Goal: Task Accomplishment & Management: Complete application form

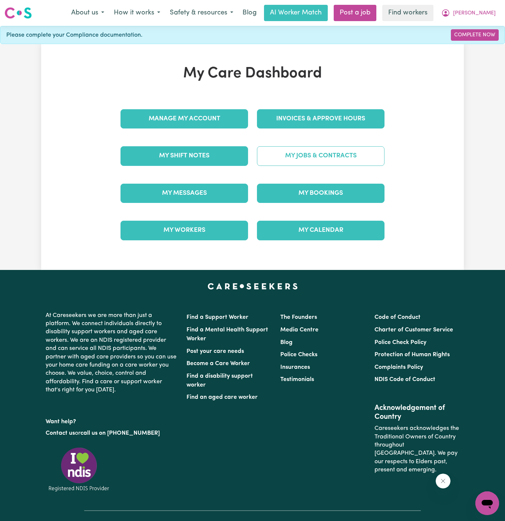
click at [331, 154] on link "My Jobs & Contracts" at bounding box center [321, 155] width 128 height 19
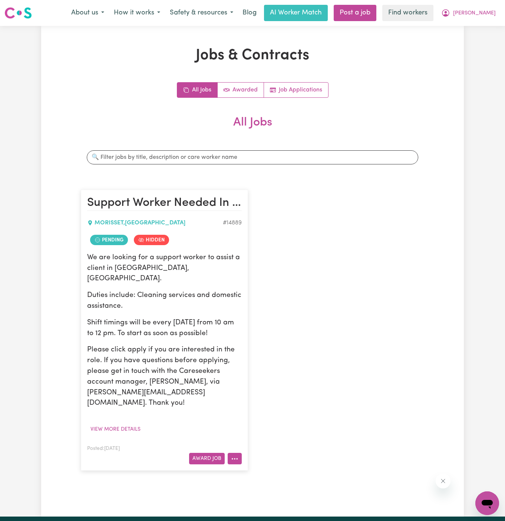
click at [238, 456] on icon "More options" at bounding box center [234, 459] width 7 height 7
click at [276, 361] on link "View/Edit Contract" at bounding box center [264, 368] width 72 height 15
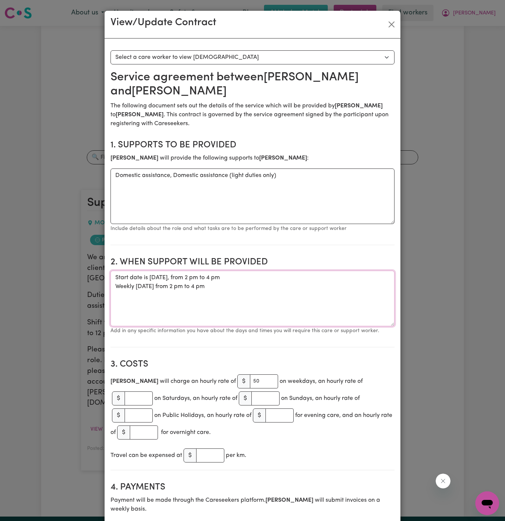
click at [197, 301] on textarea "Start date is [DATE], from 2 pm to 4 pm Weekly [DATE] from 2 pm to 4 pm" at bounding box center [252, 299] width 284 height 56
click at [178, 271] on textarea "Start date is [DATE], from 2 pm to 4 pm Weekly [DATE] from 2 pm to 4 pm" at bounding box center [252, 299] width 284 height 56
click at [188, 271] on textarea "Start date is [DATE], from 2 pm to 4 pm Weekly [DATE] from 2 pm to 4 pm" at bounding box center [252, 299] width 284 height 56
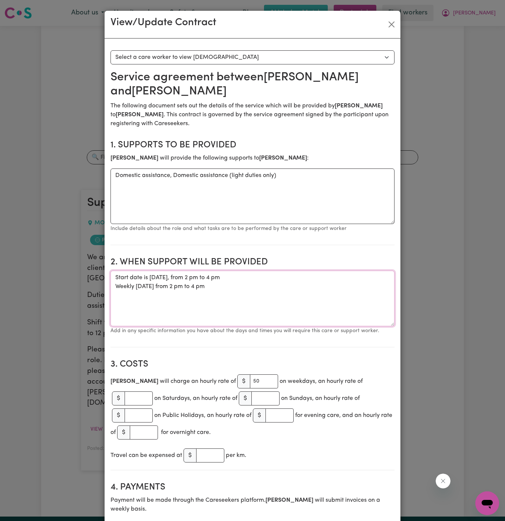
click at [247, 271] on textarea "Start date is [DATE], from 2 pm to 4 pm Weekly [DATE] from 2 pm to 4 pm" at bounding box center [252, 299] width 284 height 56
click at [322, 271] on textarea "Start date is [DATE], from 230 pm to 4 pm Weekly [DATE] from 2 pm to 4 pm" at bounding box center [252, 299] width 284 height 56
click at [274, 271] on textarea "Start date is [DATE], from 230 pm to 4 pm Weekly [DATE] from 2 pm to 4 pm" at bounding box center [252, 299] width 284 height 56
click at [275, 271] on textarea "Start date is [DATE], from 230 pm to 4 pm Weekly [DATE] from 2 pm to 4 pm" at bounding box center [252, 299] width 284 height 56
click at [220, 278] on textarea "Start date is [DATE], from 230 pm to 430 pm Weekly [DATE] from 2 pm to 4 pm" at bounding box center [252, 299] width 284 height 56
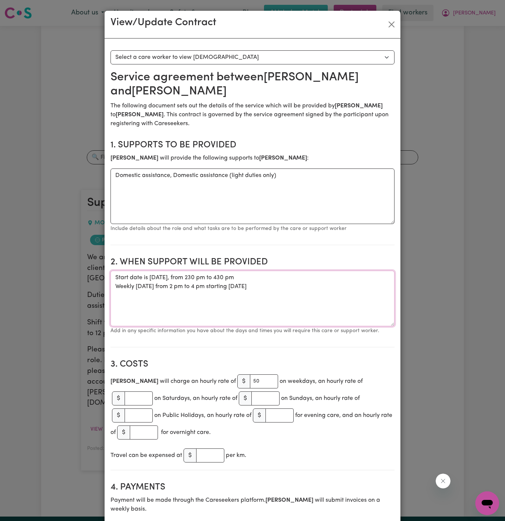
click at [142, 271] on textarea "Start date is [DATE], from 230 pm to 430 pm Weekly [DATE] from 2 pm to 4 pm sta…" at bounding box center [252, 299] width 284 height 56
click at [234, 294] on textarea "Start date is [DATE], from 230 pm to 430 pm Weekly [DATE] from 2 pm to 4 pm sta…" at bounding box center [252, 299] width 284 height 56
click at [317, 271] on textarea "Start date is [DATE], from 230 pm to 430 pm Weekly [DATE] from 2 pm to 4 pm sta…" at bounding box center [252, 299] width 284 height 56
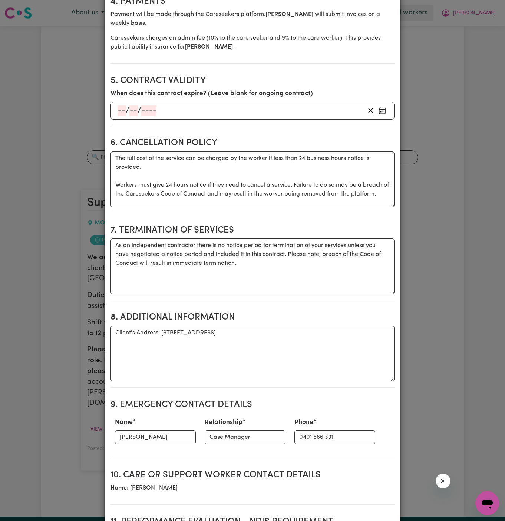
scroll to position [736, 0]
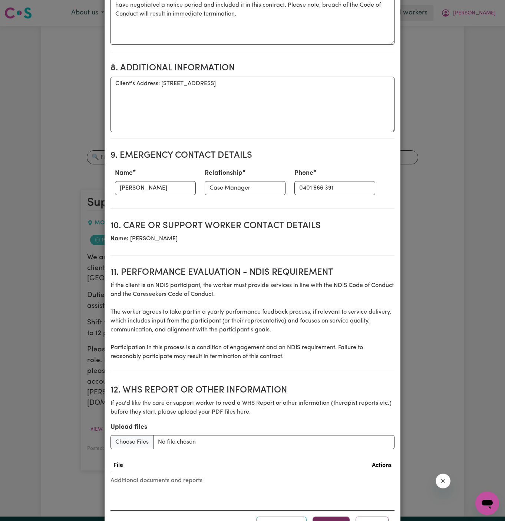
type textarea "Start date is [DATE], from 230 pm to 430 pm Weekly [DATE] from 2 pm to 4 pm sta…"
click at [334, 517] on button "Update" at bounding box center [330, 525] width 37 height 16
click at [380, 517] on button "Close" at bounding box center [371, 525] width 33 height 16
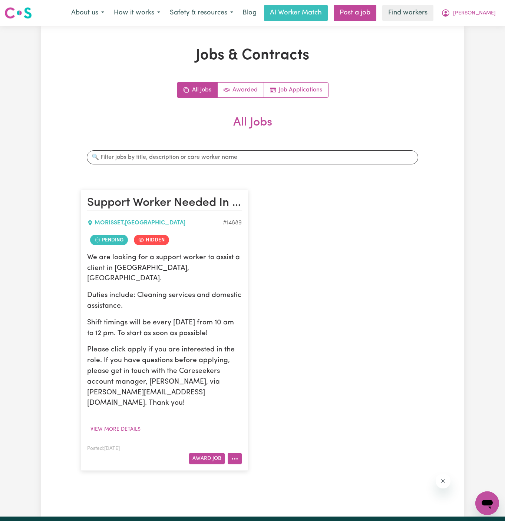
click at [239, 453] on button "More options" at bounding box center [235, 458] width 14 height 11
click at [259, 361] on link "View/Edit Contract" at bounding box center [264, 368] width 72 height 15
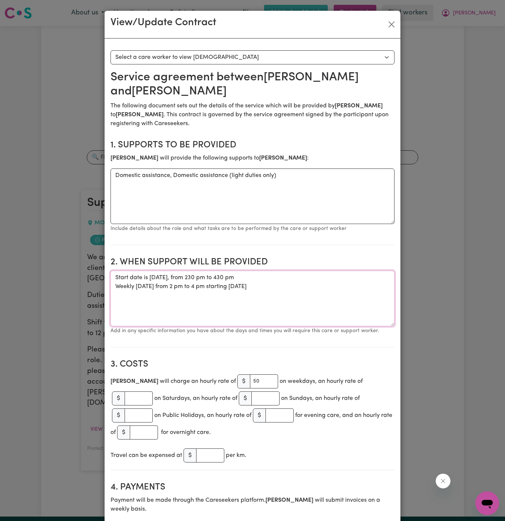
click at [189, 271] on textarea "Start date is [DATE], from 230 pm to 430 pm Weekly [DATE] from 2 pm to 4 pm sta…" at bounding box center [252, 299] width 284 height 56
drag, startPoint x: 287, startPoint y: 268, endPoint x: 104, endPoint y: 263, distance: 183.2
click at [389, 25] on button "Close" at bounding box center [391, 25] width 12 height 12
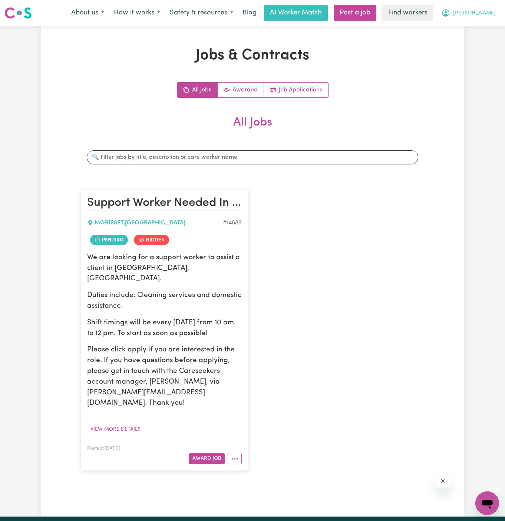
click at [487, 13] on span "[PERSON_NAME]" at bounding box center [474, 13] width 43 height 8
click at [471, 36] on link "Logout" at bounding box center [470, 43] width 59 height 14
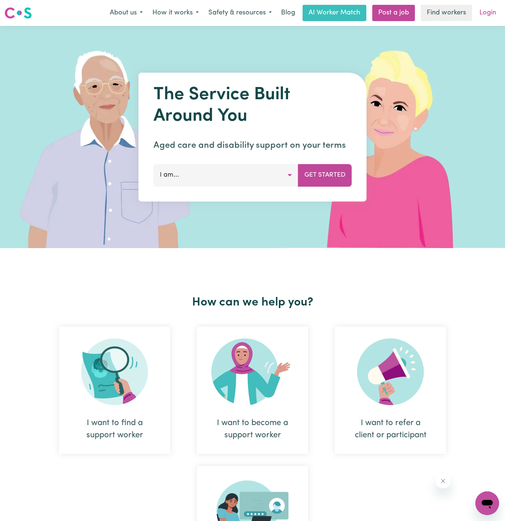
click at [486, 10] on link "Login" at bounding box center [488, 13] width 26 height 16
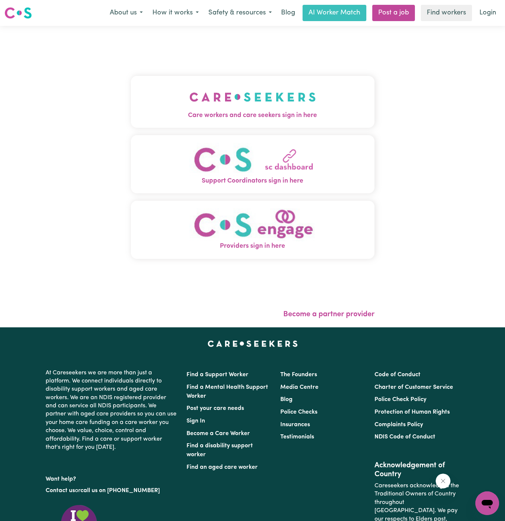
click at [131, 99] on button "Care workers and care seekers sign in here" at bounding box center [253, 102] width 244 height 52
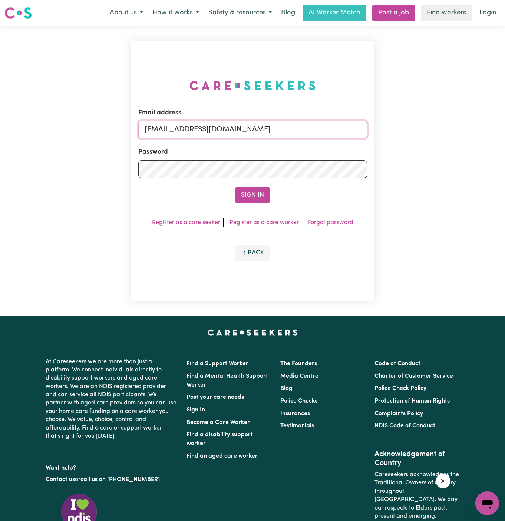
drag, startPoint x: 182, startPoint y: 131, endPoint x: 499, endPoint y: 195, distance: 323.3
click at [499, 195] on div "Email address [EMAIL_ADDRESS][DOMAIN_NAME] Password Sign In Register as a care …" at bounding box center [252, 171] width 505 height 291
type input "[EMAIL_ADDRESS][DOMAIN_NAME]"
click at [255, 198] on button "Sign In" at bounding box center [253, 195] width 36 height 16
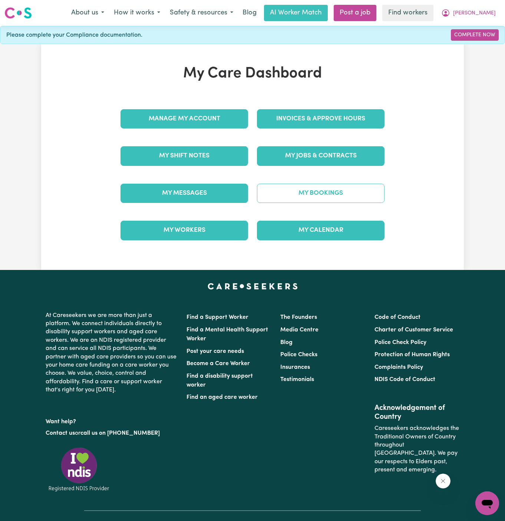
click at [331, 193] on link "My Bookings" at bounding box center [321, 193] width 128 height 19
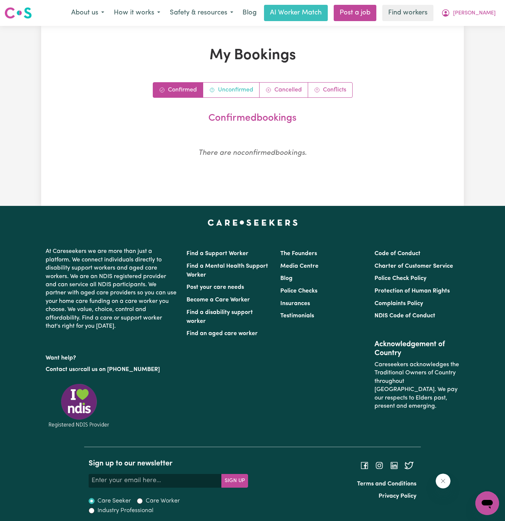
click at [231, 95] on link "Unconfirmed" at bounding box center [231, 90] width 56 height 15
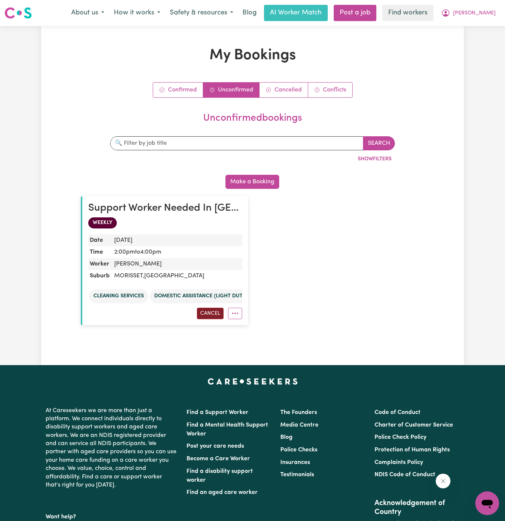
click at [216, 311] on button "Cancel" at bounding box center [210, 313] width 27 height 11
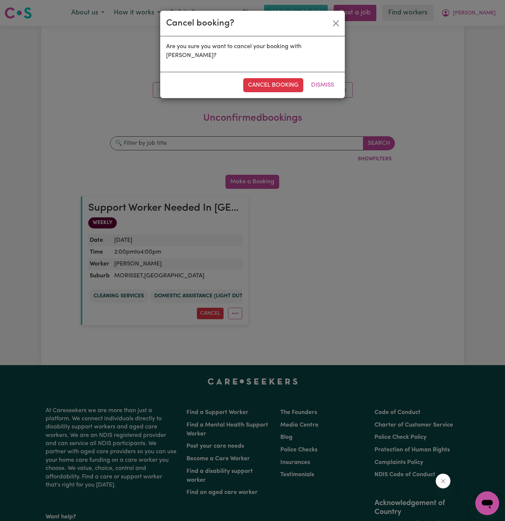
click at [275, 83] on div "cancel booking Dismiss" at bounding box center [252, 85] width 185 height 26
click at [277, 78] on button "cancel booking" at bounding box center [273, 85] width 60 height 14
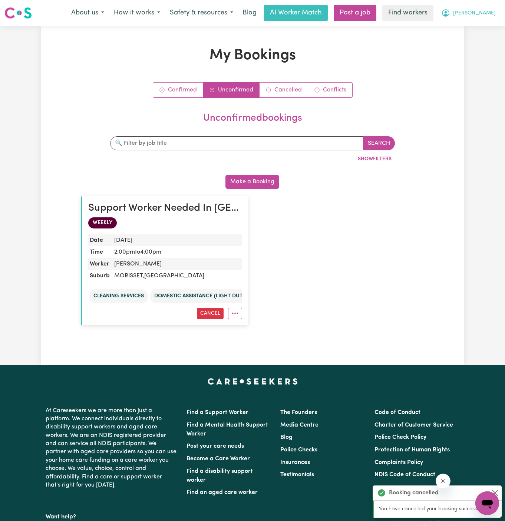
click at [490, 12] on span "[PERSON_NAME]" at bounding box center [474, 13] width 43 height 8
click at [480, 27] on link "My Dashboard" at bounding box center [470, 29] width 59 height 14
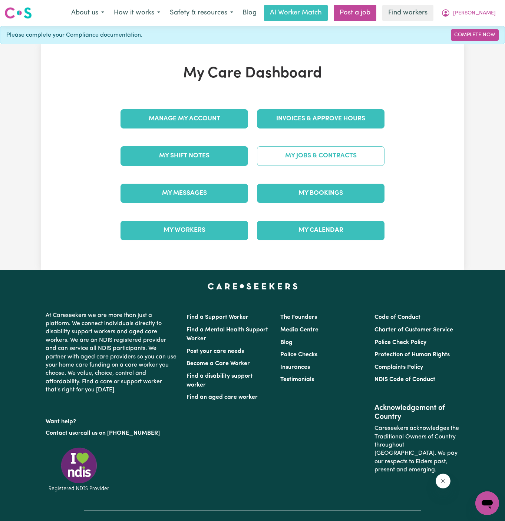
click at [339, 159] on link "My Jobs & Contracts" at bounding box center [321, 155] width 128 height 19
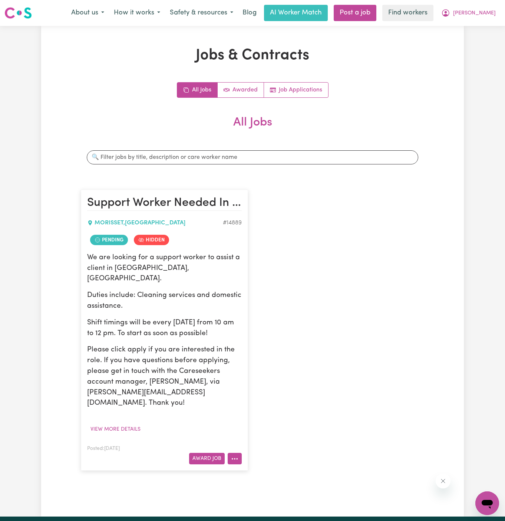
click at [235, 456] on icon "More options" at bounding box center [234, 459] width 7 height 7
click at [265, 375] on link "Make Booking" at bounding box center [264, 382] width 72 height 15
select select "pm"
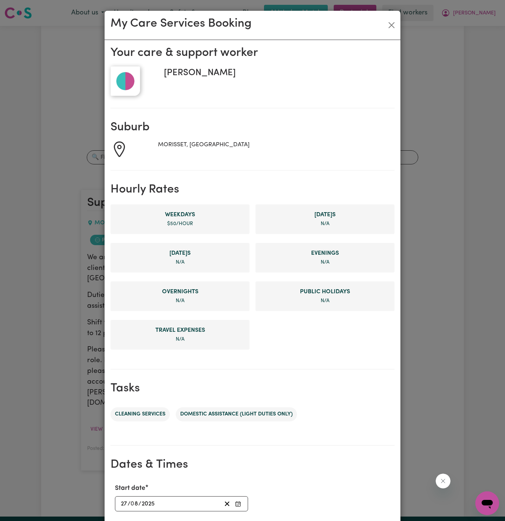
scroll to position [140, 0]
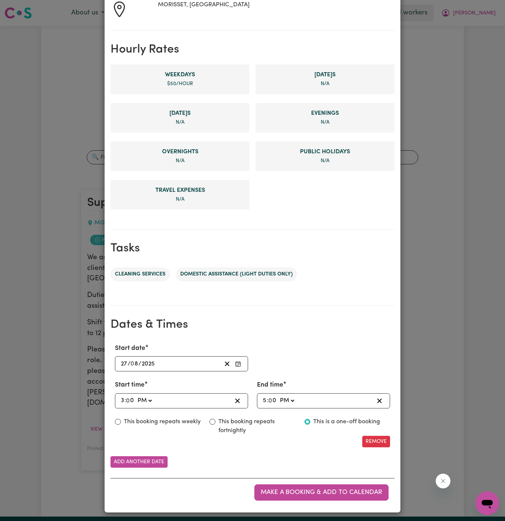
click at [124, 364] on input "27" at bounding box center [123, 364] width 7 height 10
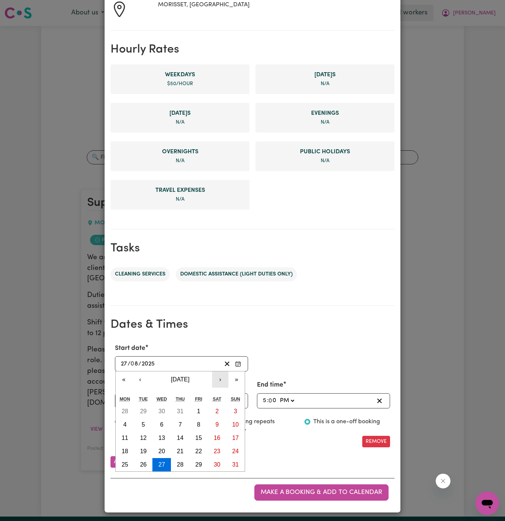
click at [220, 379] on button "›" at bounding box center [220, 380] width 16 height 16
click at [127, 406] on button "1" at bounding box center [125, 411] width 19 height 13
type input "[DATE]"
type input "1"
type input "9"
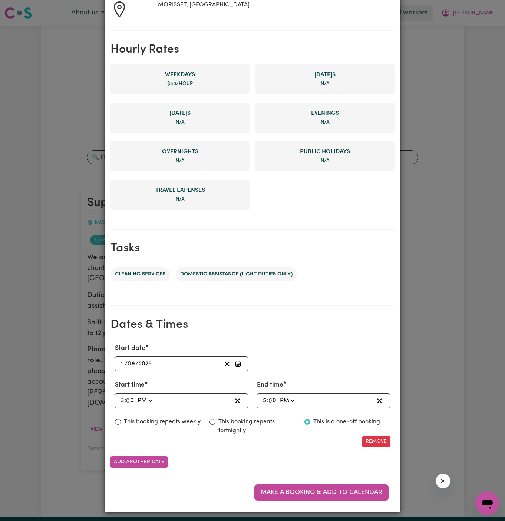
click at [123, 401] on input "3" at bounding box center [122, 401] width 4 height 10
type input "14:00"
type input "2"
type input "14:03"
type input "3"
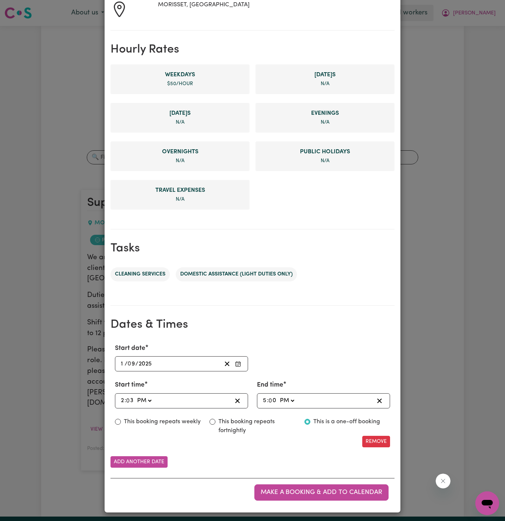
type input "14:30"
type input "30"
click at [265, 399] on input "5" at bounding box center [264, 401] width 4 height 10
type input "4"
type input "16:03"
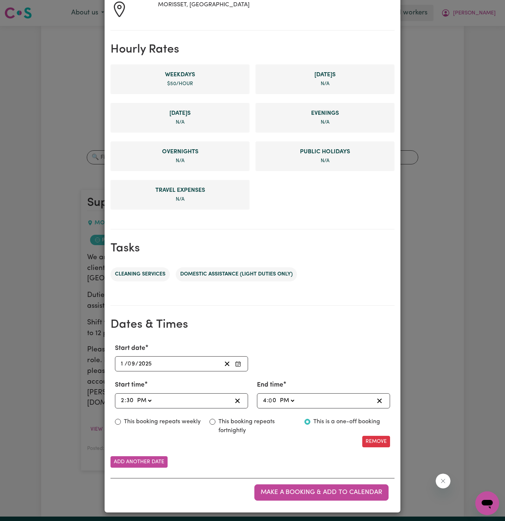
type input "3"
type input "16:30"
type input "30"
click at [143, 460] on button "Add another date" at bounding box center [138, 462] width 57 height 11
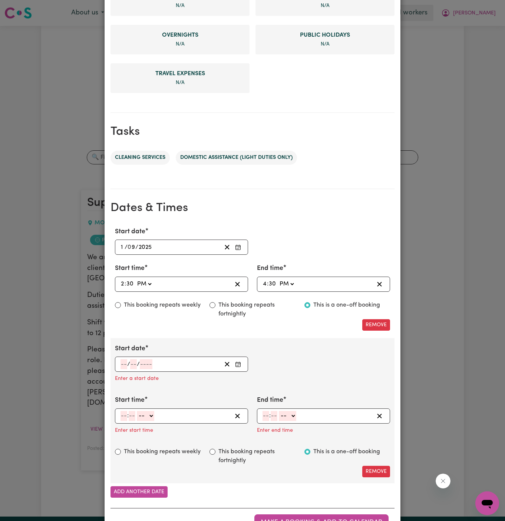
scroll to position [286, 0]
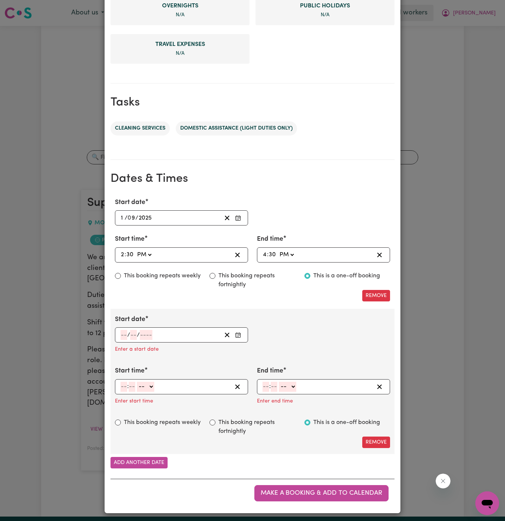
click at [124, 334] on input "number" at bounding box center [123, 335] width 7 height 10
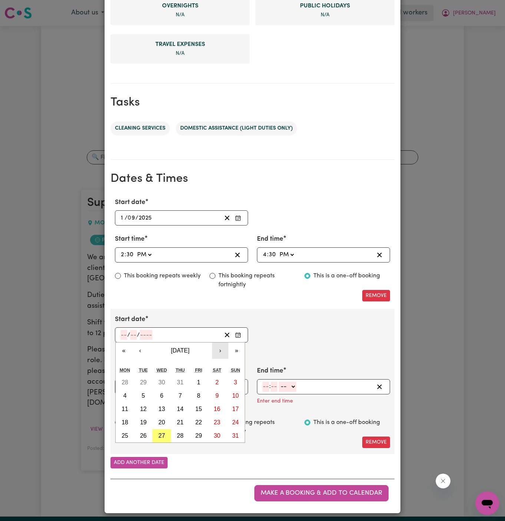
click at [220, 349] on button "›" at bounding box center [220, 351] width 16 height 16
click at [124, 409] on abbr "15" at bounding box center [125, 409] width 7 height 6
type input "[DATE]"
type input "15"
type input "9"
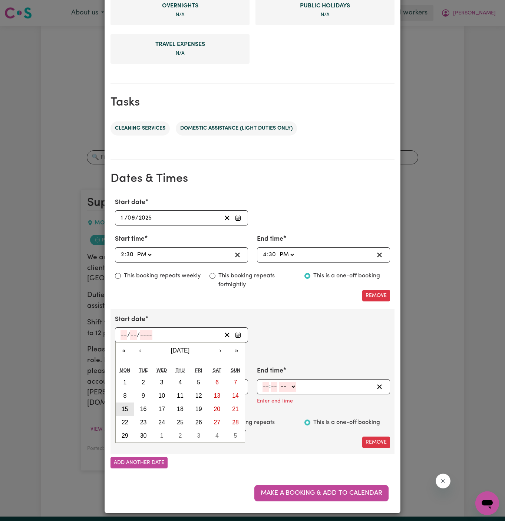
type input "2025"
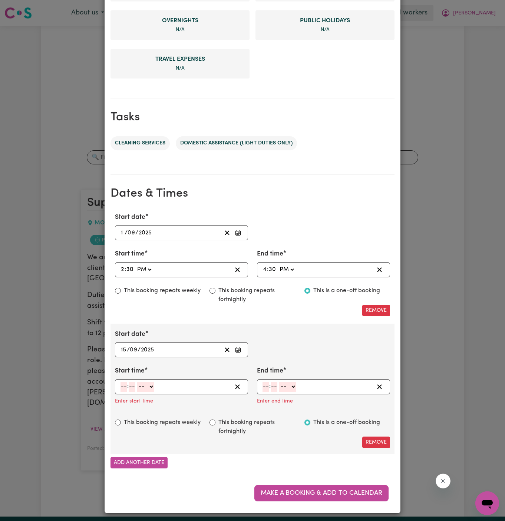
click at [125, 384] on input "number" at bounding box center [123, 387] width 7 height 10
type input "2"
type input "00"
click at [152, 383] on select "-- AM PM" at bounding box center [144, 387] width 17 height 10
select select "pm"
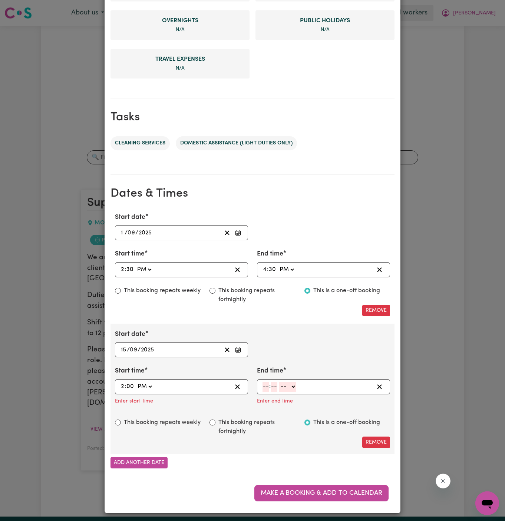
click at [136, 382] on select "-- AM PM" at bounding box center [144, 387] width 17 height 10
type input "14:00"
type input "0"
click at [266, 388] on input "number" at bounding box center [265, 387] width 7 height 10
type input "4"
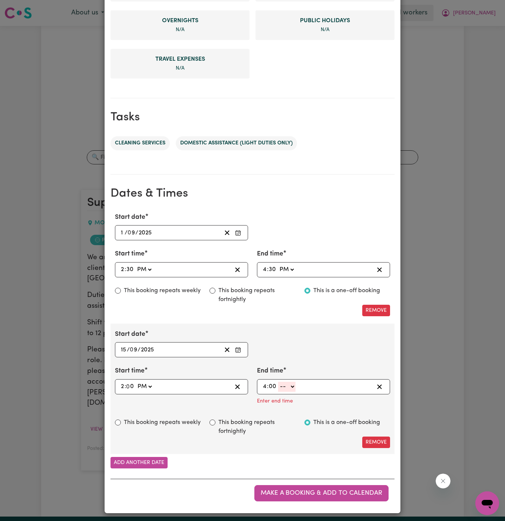
type input "00"
click at [294, 384] on select "-- AM PM" at bounding box center [286, 387] width 17 height 10
select select "pm"
click at [278, 392] on select "-- AM PM" at bounding box center [286, 387] width 17 height 10
type input "16:00"
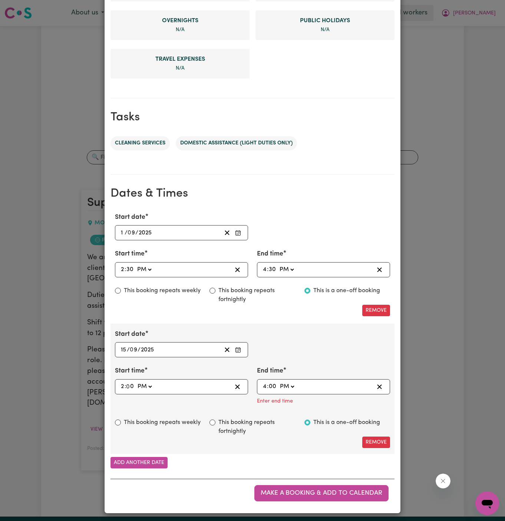
type input "0"
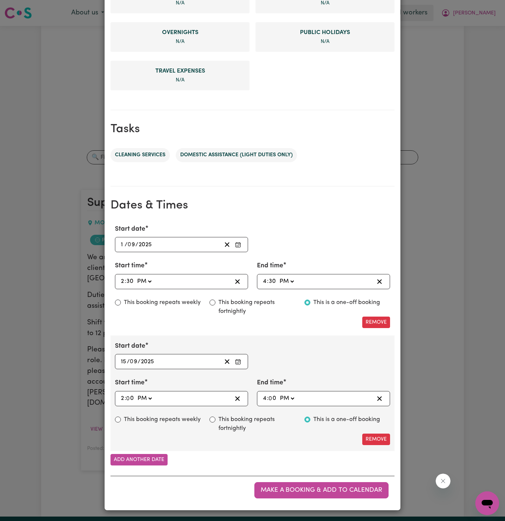
scroll to position [256, 0]
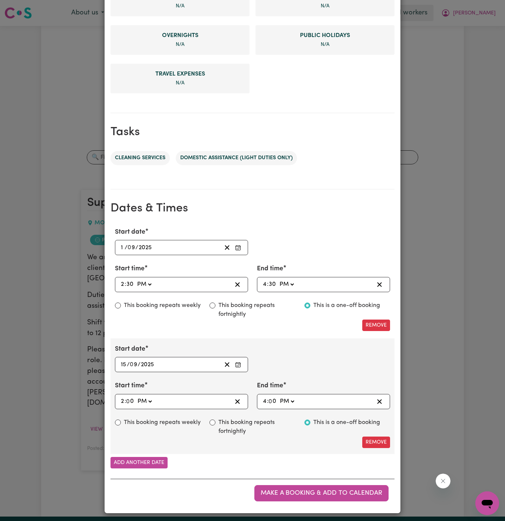
click at [173, 418] on label "This booking repeats weekly" at bounding box center [162, 422] width 77 height 9
click at [121, 420] on input "This booking repeats weekly" at bounding box center [118, 423] width 6 height 6
radio input "true"
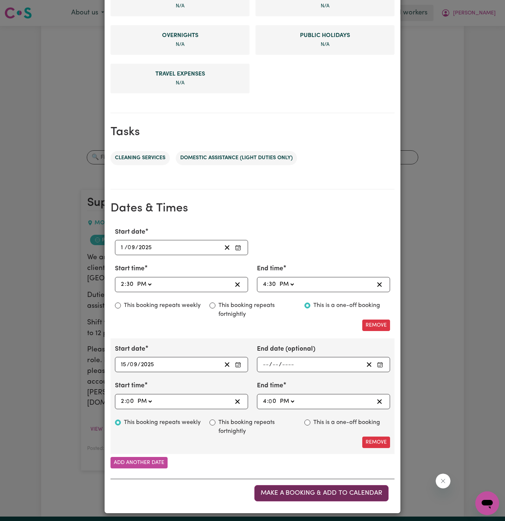
click at [336, 486] on button "Make a booking & add to calendar" at bounding box center [321, 494] width 134 height 16
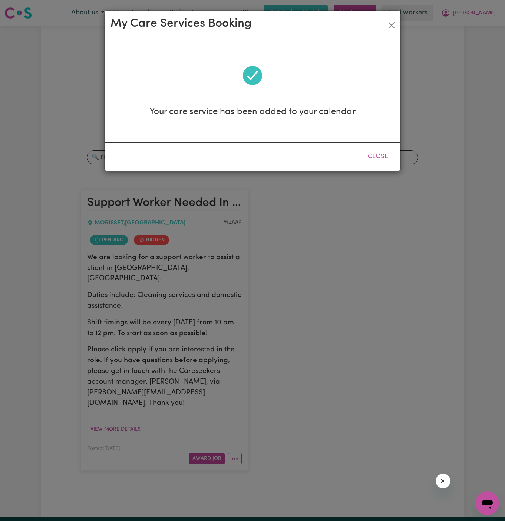
scroll to position [0, 0]
click at [376, 150] on button "Close" at bounding box center [377, 157] width 33 height 16
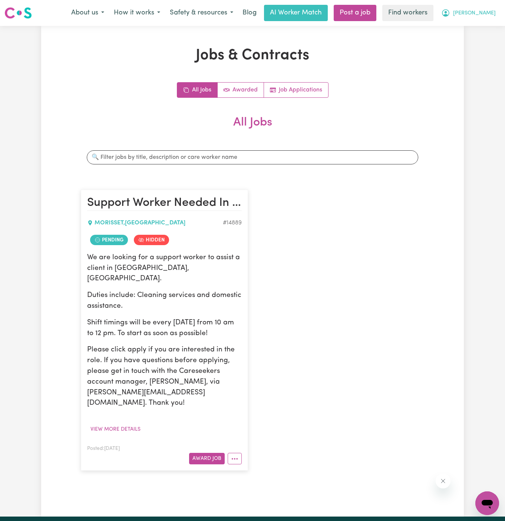
click at [492, 13] on span "[PERSON_NAME]" at bounding box center [474, 13] width 43 height 8
click at [479, 26] on link "My Dashboard" at bounding box center [470, 29] width 59 height 14
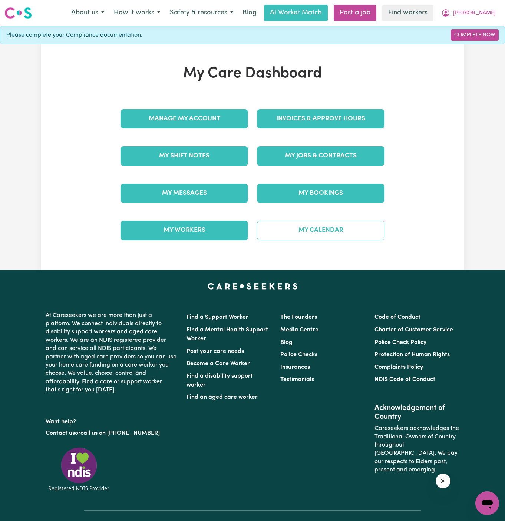
click at [320, 236] on link "My Calendar" at bounding box center [321, 230] width 128 height 19
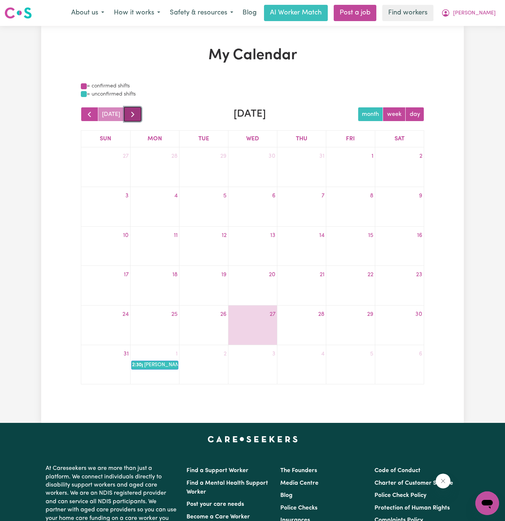
click at [133, 115] on span "button" at bounding box center [132, 114] width 9 height 9
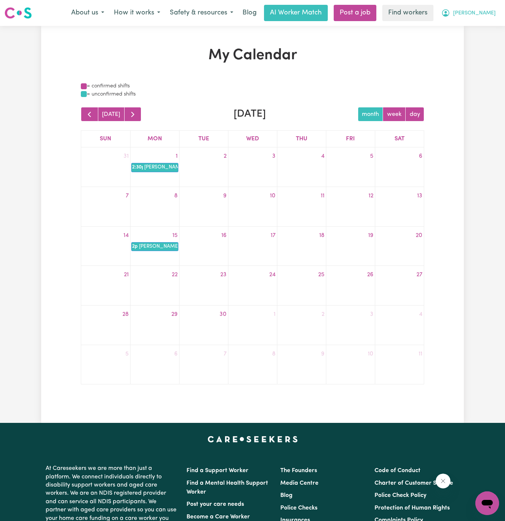
click at [485, 11] on span "[PERSON_NAME]" at bounding box center [474, 13] width 43 height 8
click at [485, 21] on div "Menu About us How it works Safety & resources Blog AI Worker Match Post a job F…" at bounding box center [252, 12] width 505 height 17
click at [490, 13] on span "[PERSON_NAME]" at bounding box center [474, 13] width 43 height 8
click at [485, 26] on link "My Dashboard" at bounding box center [470, 29] width 59 height 14
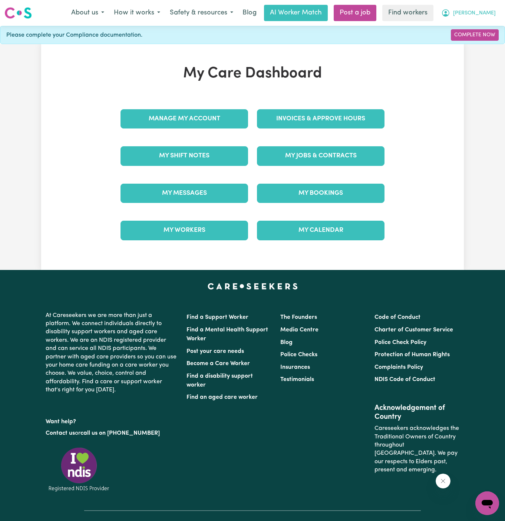
click at [488, 14] on span "[PERSON_NAME]" at bounding box center [474, 13] width 43 height 8
click at [488, 39] on link "Logout" at bounding box center [470, 43] width 59 height 14
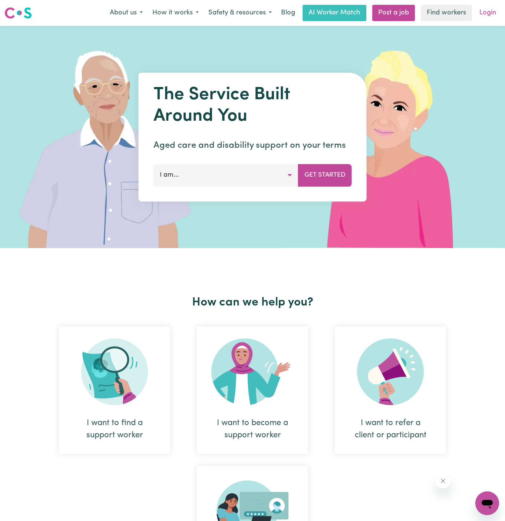
click at [489, 18] on link "Login" at bounding box center [488, 13] width 26 height 16
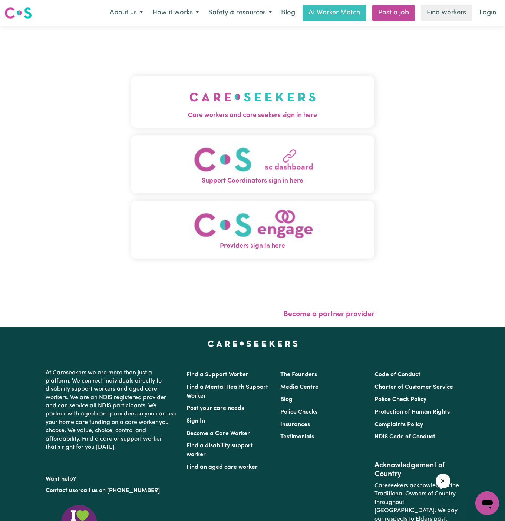
click at [271, 109] on img "Care workers and care seekers sign in here" at bounding box center [252, 96] width 126 height 27
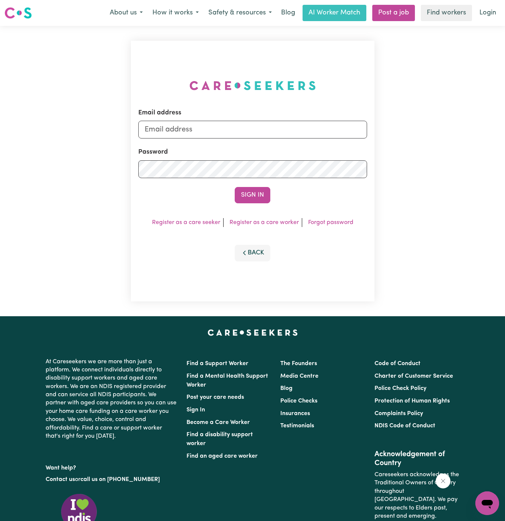
type input "[EMAIL_ADDRESS][DOMAIN_NAME]"
click at [400, 9] on link "Post a job" at bounding box center [393, 13] width 43 height 16
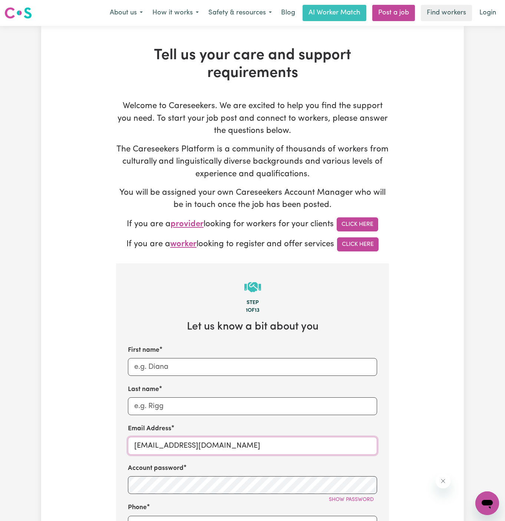
drag, startPoint x: 222, startPoint y: 449, endPoint x: 415, endPoint y: 457, distance: 193.3
click at [415, 457] on div "Tell us your care and support requirements Welcome to Careseekers. We are excit…" at bounding box center [252, 448] width 423 height 802
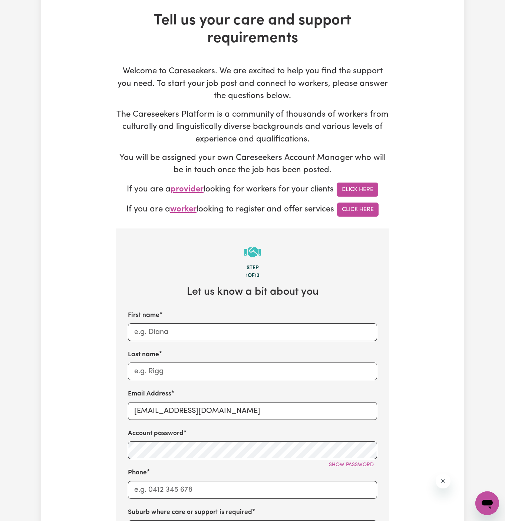
scroll to position [86, 0]
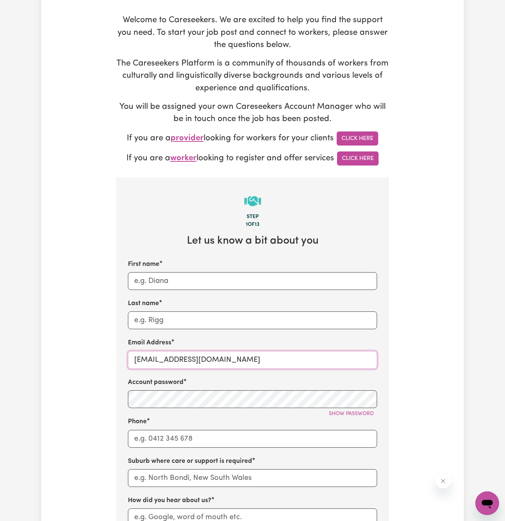
click at [215, 362] on input "[EMAIL_ADDRESS][DOMAIN_NAME]" at bounding box center [252, 360] width 249 height 18
paste input "ClientCoogeeMCA"
type input "[EMAIL_ADDRESS][DOMAIN_NAME]"
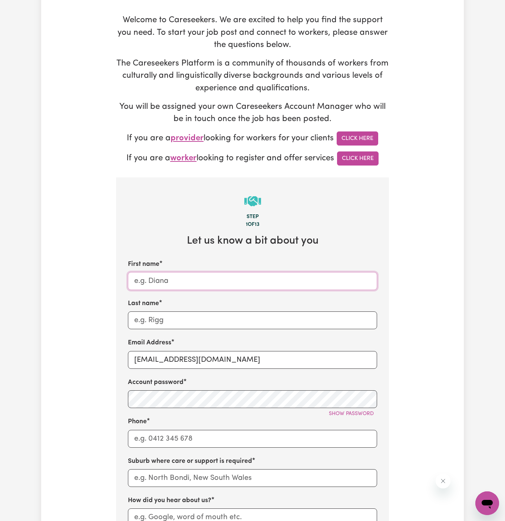
click at [226, 284] on input "First name" at bounding box center [252, 281] width 249 height 18
paste input "ClientCoogee"
click at [154, 281] on input "ClientCoogee" at bounding box center [252, 281] width 249 height 18
type input "Client Coogee"
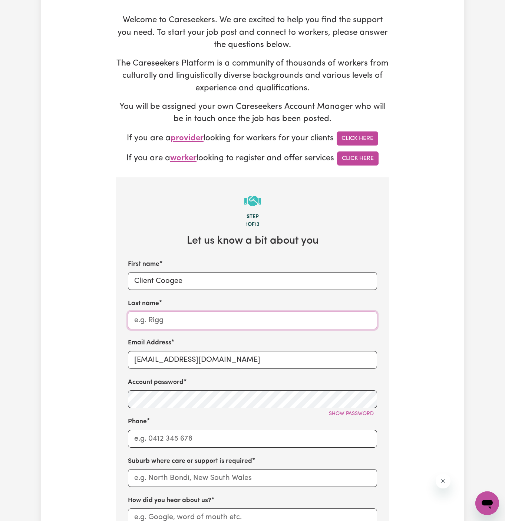
click at [245, 314] on input "Last name" at bounding box center [252, 321] width 249 height 18
paste input "My Care Ability"
type input "My Care Ability"
click at [189, 432] on input "Phone" at bounding box center [252, 439] width 249 height 18
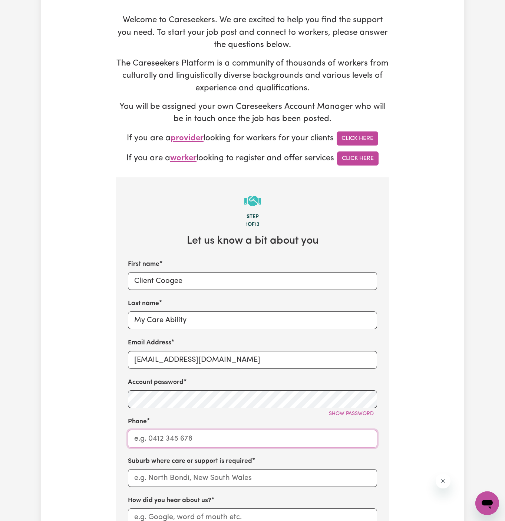
type input "1300765465"
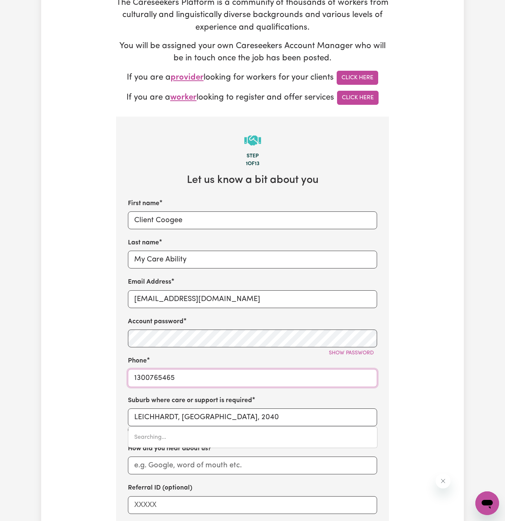
scroll to position [195, 0]
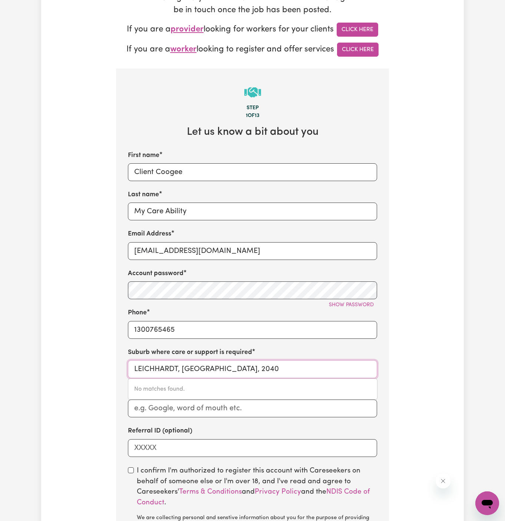
click at [219, 365] on input "LEICHHARDT, [GEOGRAPHIC_DATA], 2040" at bounding box center [252, 370] width 249 height 18
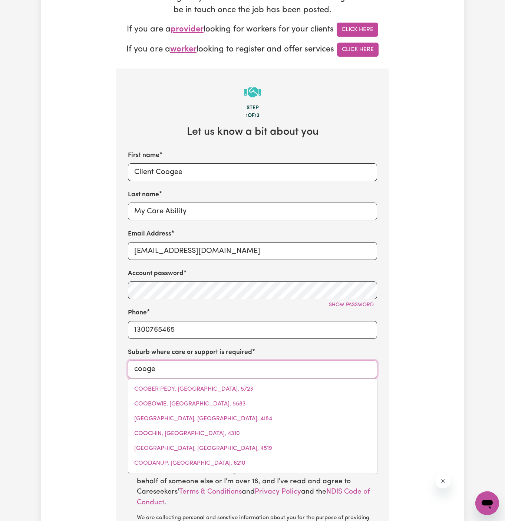
type input "coogee"
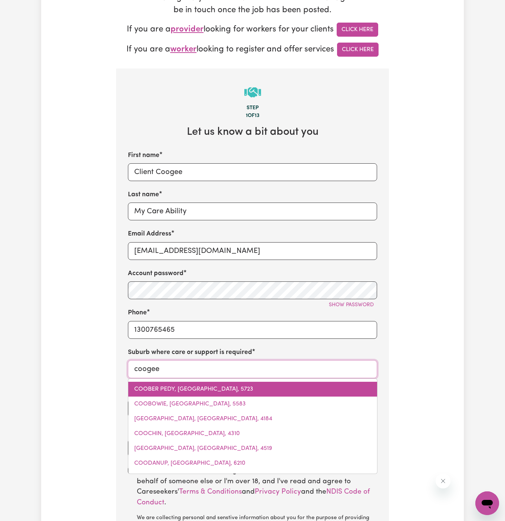
type input "coogee, [GEOGRAPHIC_DATA], 2034"
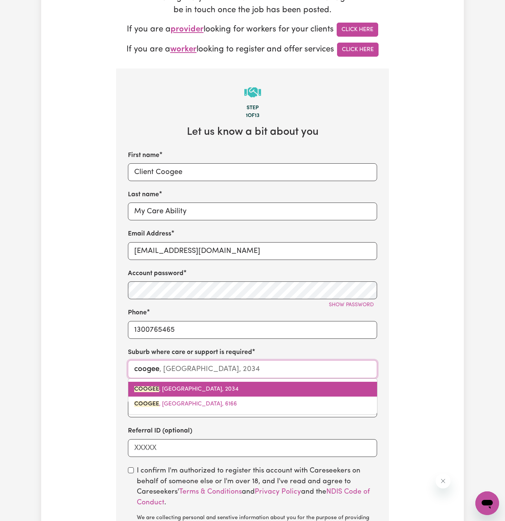
click at [196, 387] on span "COOGEE , [GEOGRAPHIC_DATA], 2034" at bounding box center [186, 390] width 104 height 6
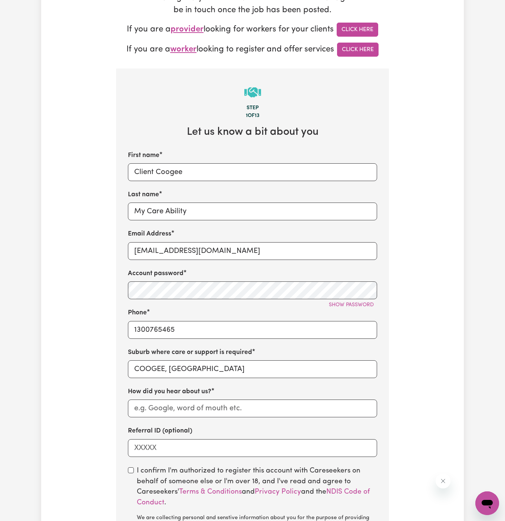
click at [221, 418] on div "First name Client Coogee Last name My Care Ability Email Address [EMAIL_ADDRESS…" at bounding box center [252, 304] width 249 height 307
click at [248, 409] on input "How did you hear about us?" at bounding box center [252, 409] width 249 height 18
paste input "My Care Ability"
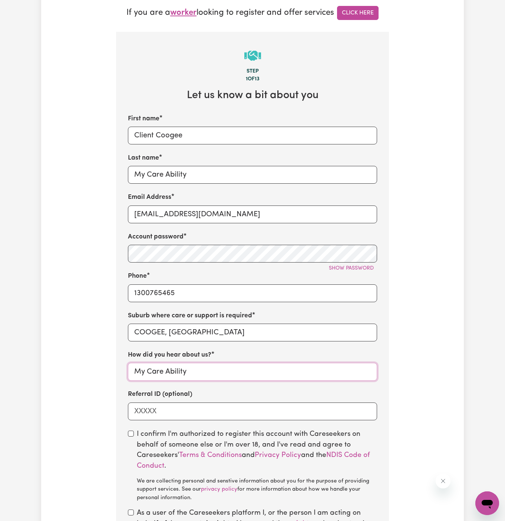
scroll to position [289, 0]
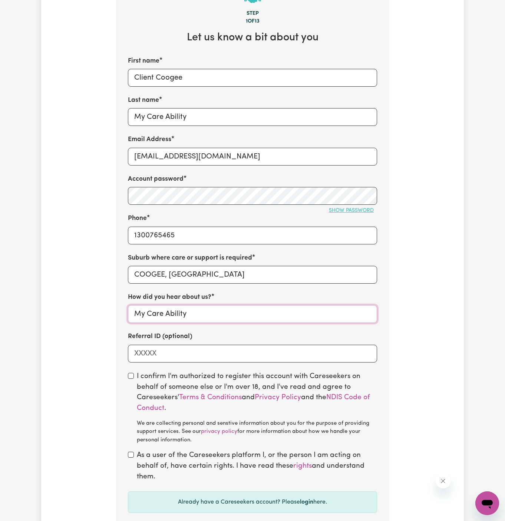
type input "My Care Ability"
click at [333, 209] on span "Show password" at bounding box center [351, 211] width 45 height 6
click at [131, 374] on input "checkbox" at bounding box center [131, 376] width 6 height 6
checkbox input "true"
click at [132, 454] on input "checkbox" at bounding box center [131, 455] width 6 height 6
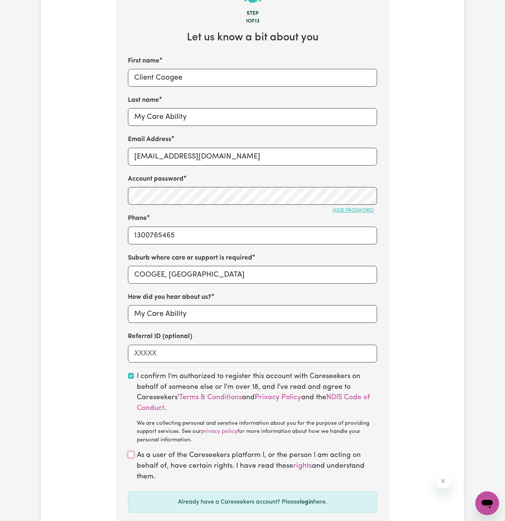
checkbox input "true"
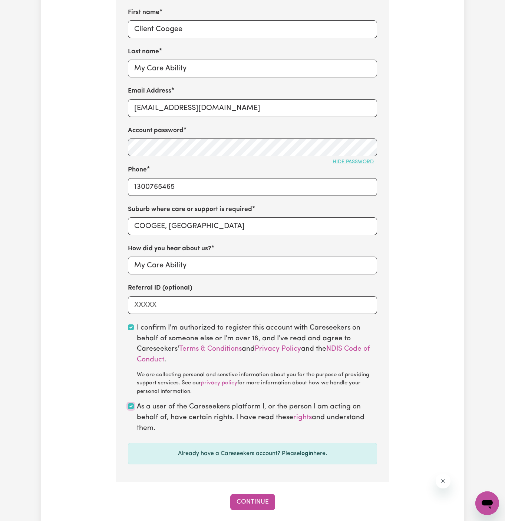
scroll to position [372, 0]
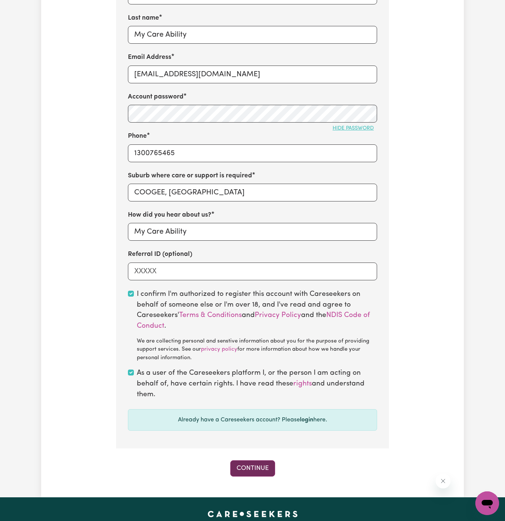
click at [261, 466] on button "Continue" at bounding box center [252, 469] width 45 height 16
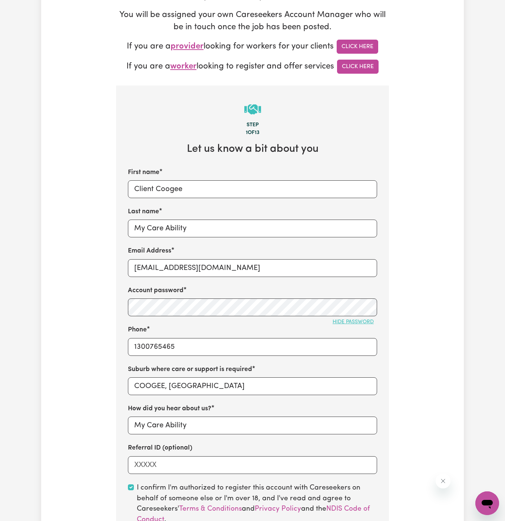
scroll to position [177, 0]
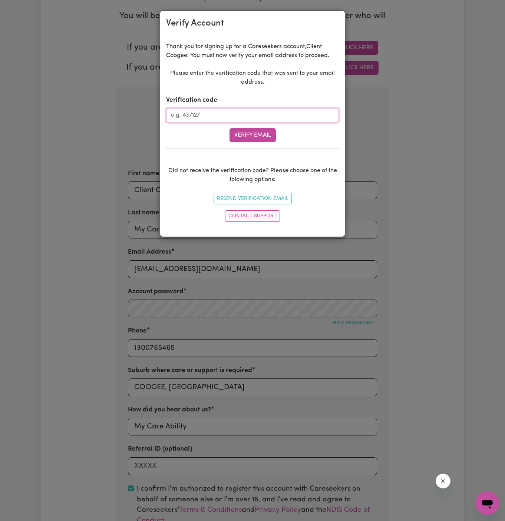
click at [215, 120] on input "Verification code" at bounding box center [252, 115] width 173 height 14
paste input "810122"
type input "810122"
click at [243, 135] on button "Verify Email" at bounding box center [252, 135] width 46 height 14
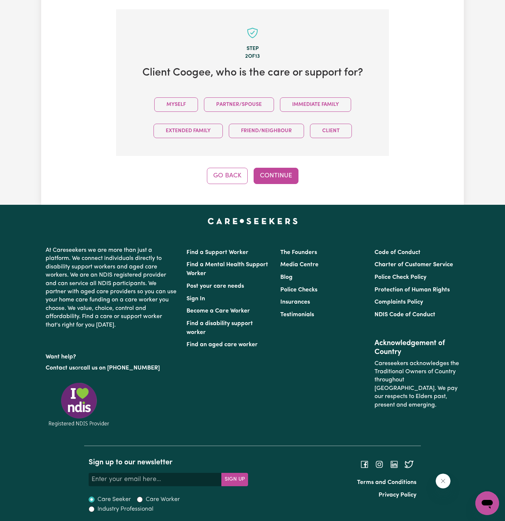
scroll to position [255, 0]
